Goal: Task Accomplishment & Management: Manage account settings

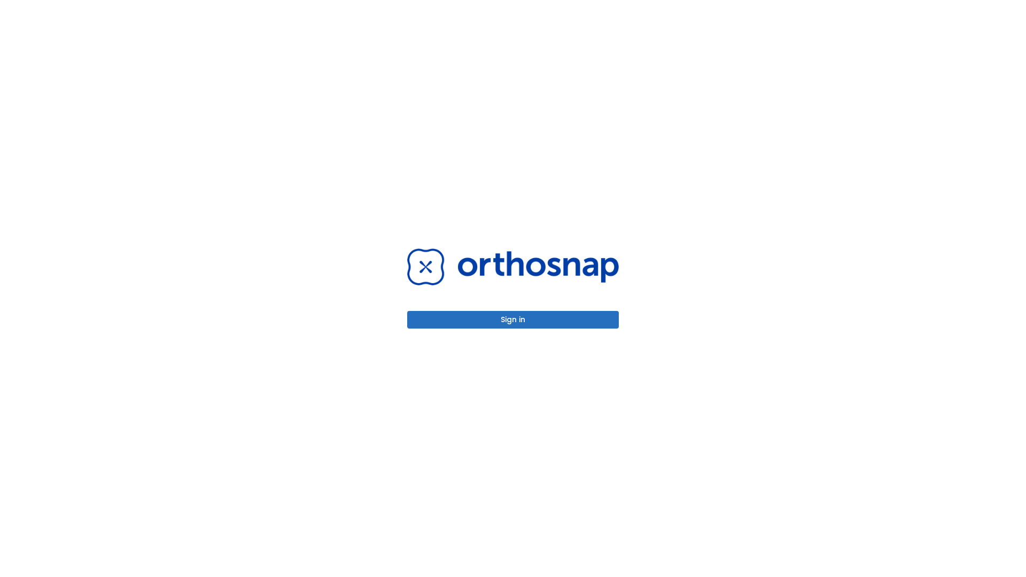
click at [513, 320] on button "Sign in" at bounding box center [513, 320] width 212 height 18
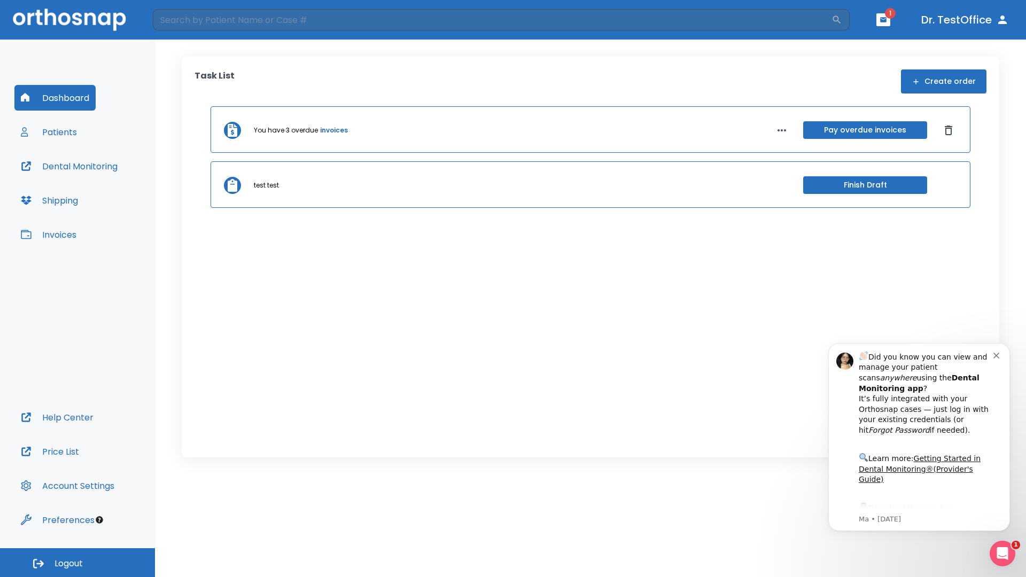
click at [77, 563] on span "Logout" at bounding box center [69, 564] width 28 height 12
